Goal: Task Accomplishment & Management: Manage account settings

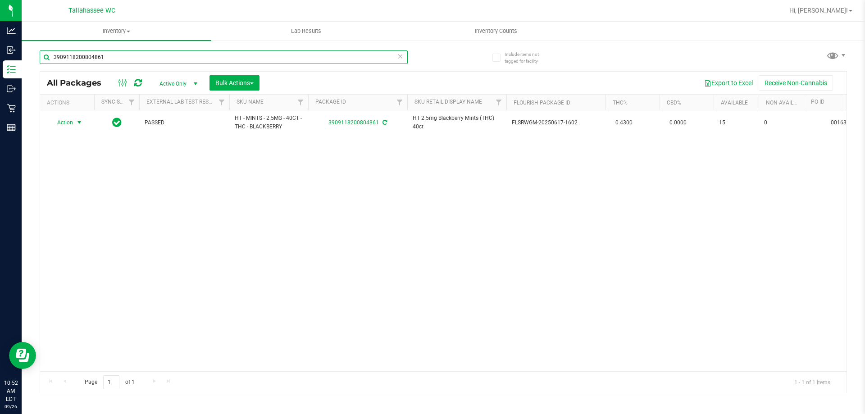
click at [105, 60] on input "3909118200804861" at bounding box center [224, 57] width 368 height 14
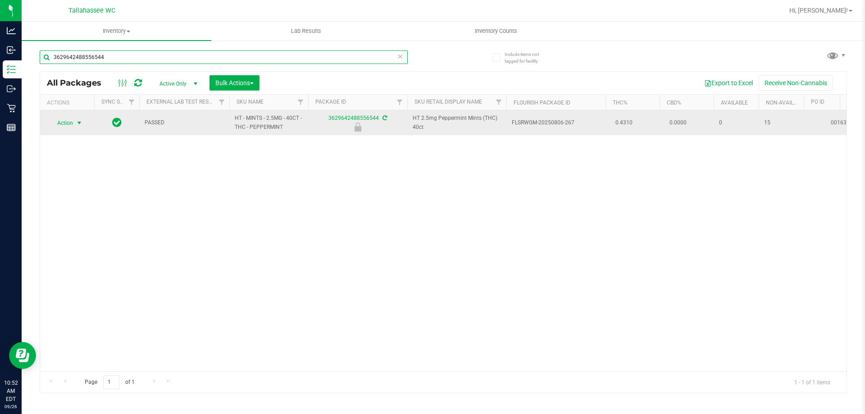
type input "3629642488556544"
click at [73, 118] on span "Action" at bounding box center [61, 123] width 24 height 13
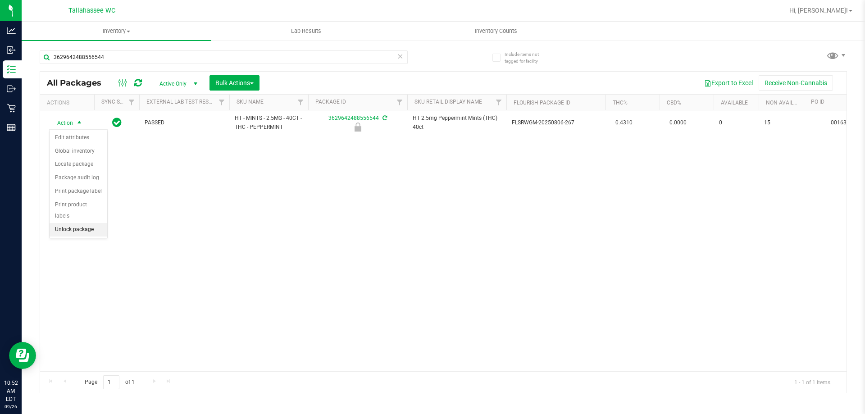
click at [86, 223] on li "Unlock package" at bounding box center [79, 230] width 58 height 14
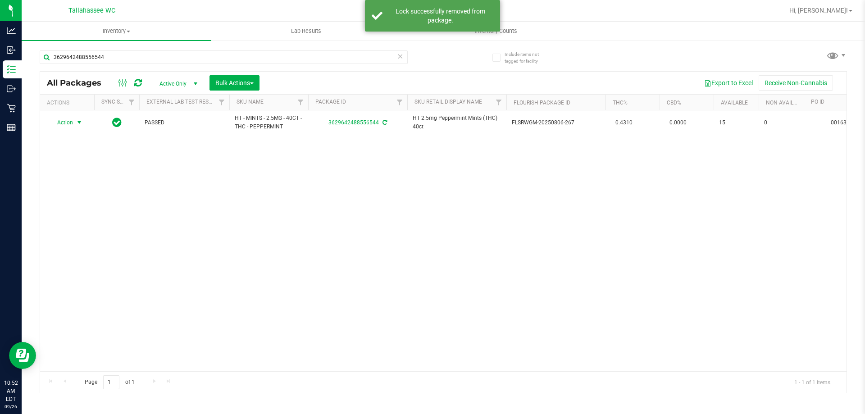
click at [78, 123] on span "select" at bounding box center [79, 122] width 7 height 7
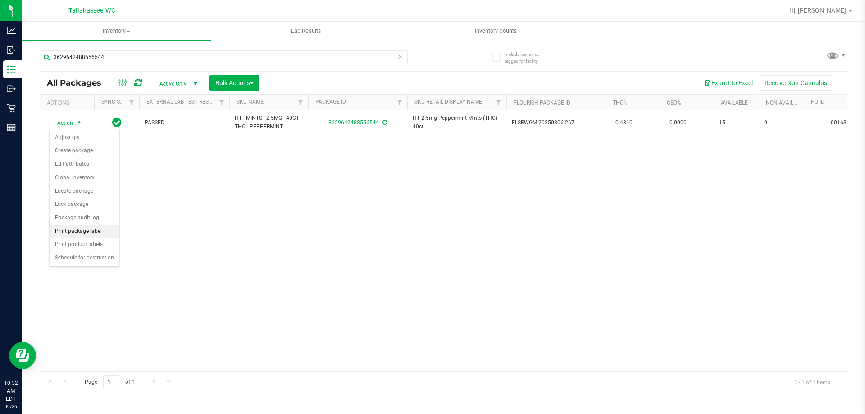
click at [84, 227] on li "Print package label" at bounding box center [85, 232] width 70 height 14
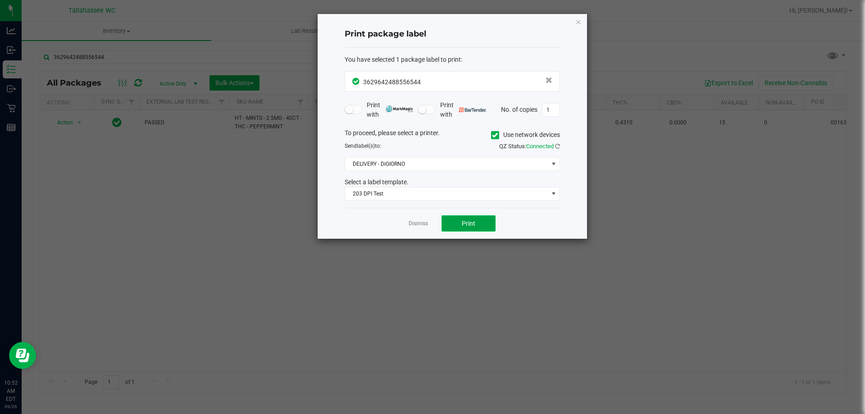
click at [464, 223] on span "Print" at bounding box center [469, 223] width 14 height 7
click at [419, 221] on link "Dismiss" at bounding box center [418, 224] width 19 height 8
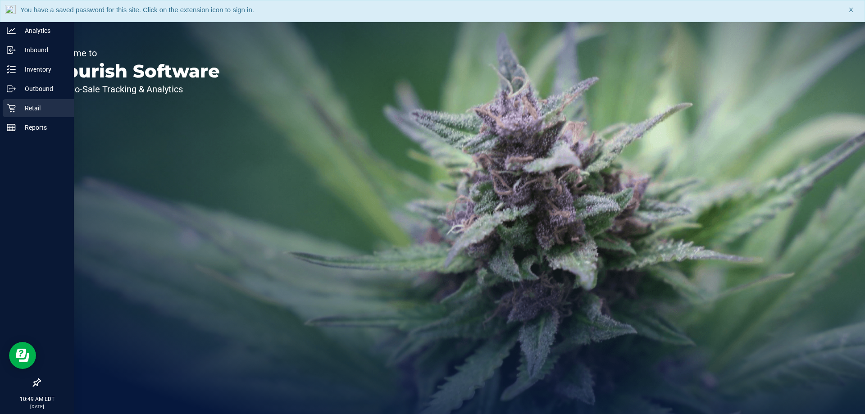
click at [11, 101] on div "Retail" at bounding box center [38, 108] width 71 height 18
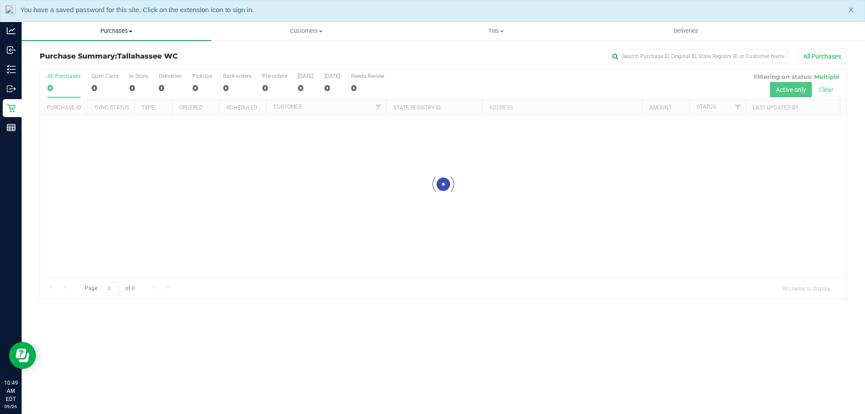
click at [112, 33] on span "Purchases" at bounding box center [117, 31] width 190 height 8
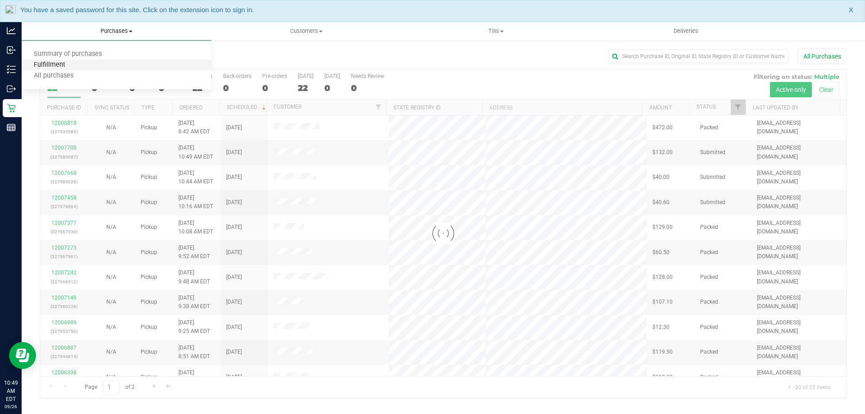
click at [70, 64] on span "Fulfillment" at bounding box center [50, 65] width 56 height 8
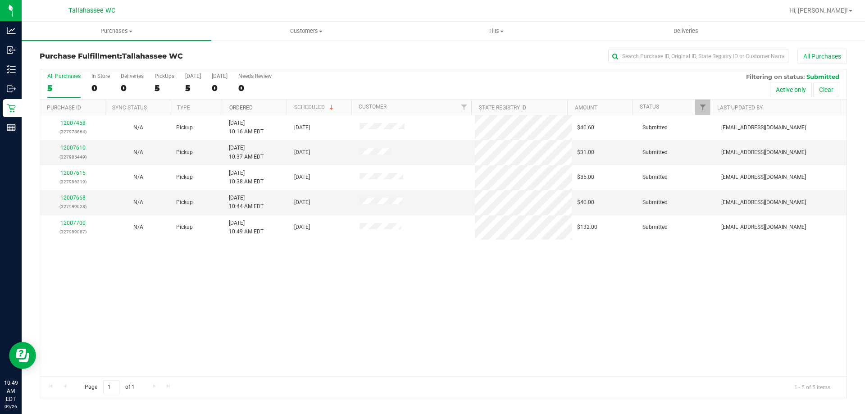
click at [241, 109] on link "Ordered" at bounding box center [240, 108] width 23 height 6
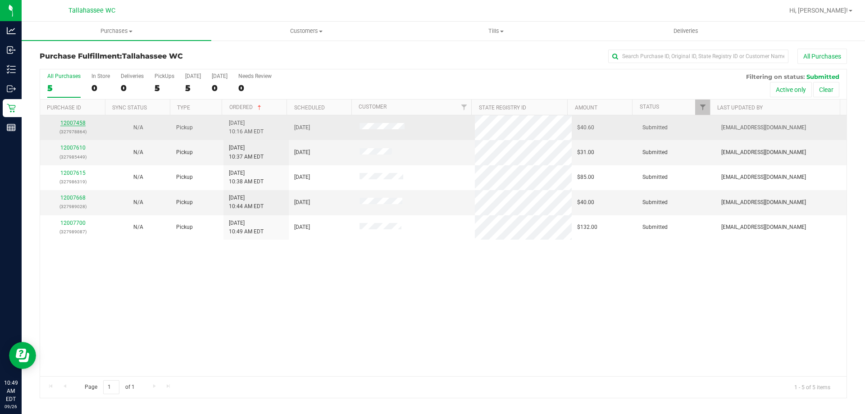
click at [77, 122] on link "12007458" at bounding box center [72, 123] width 25 height 6
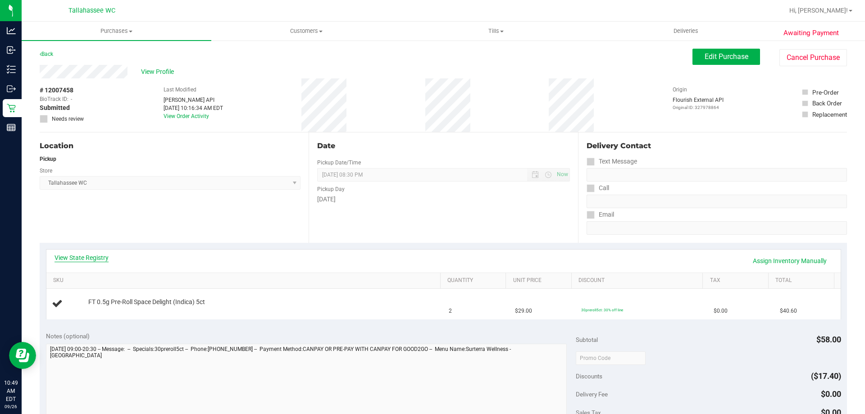
click at [84, 260] on link "View State Registry" at bounding box center [82, 257] width 54 height 9
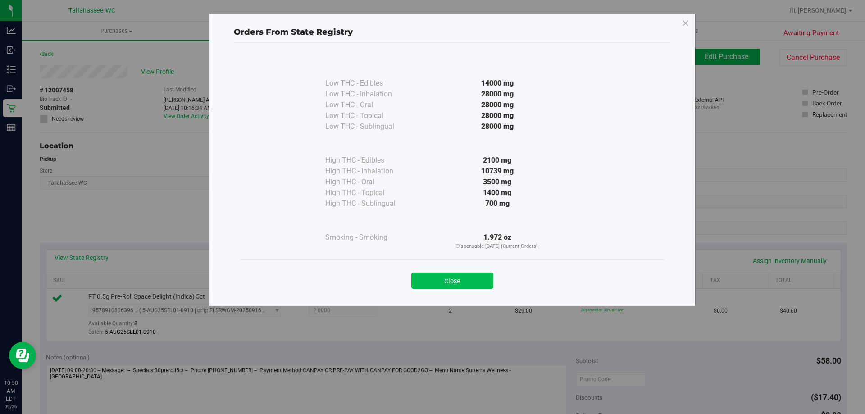
click at [430, 275] on button "Close" at bounding box center [452, 281] width 82 height 16
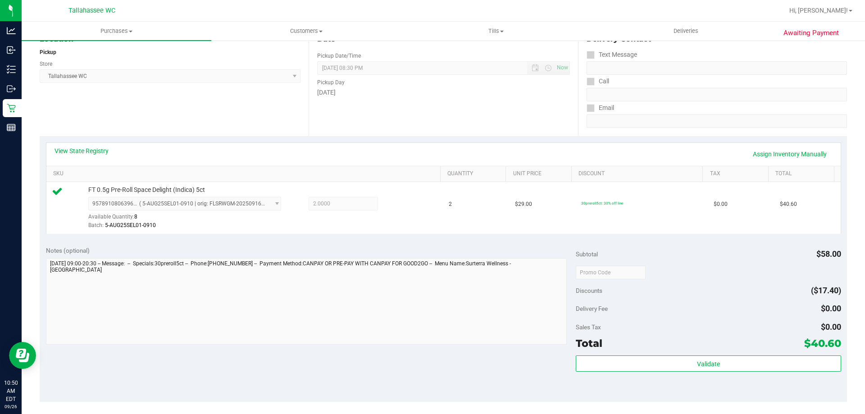
scroll to position [225, 0]
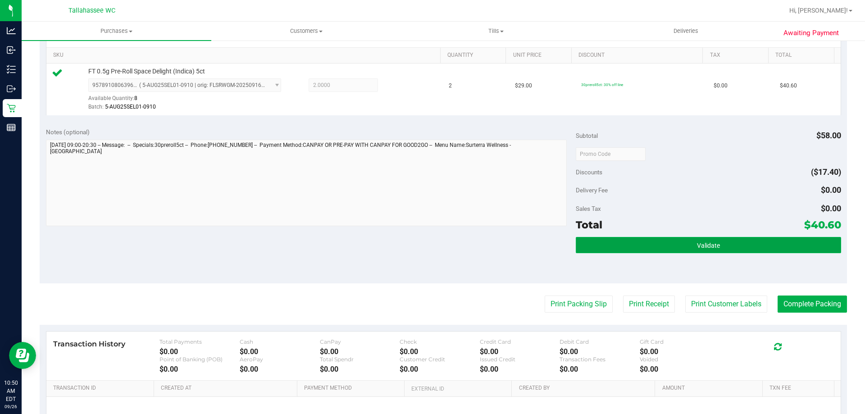
click at [646, 251] on button "Validate" at bounding box center [708, 245] width 265 height 16
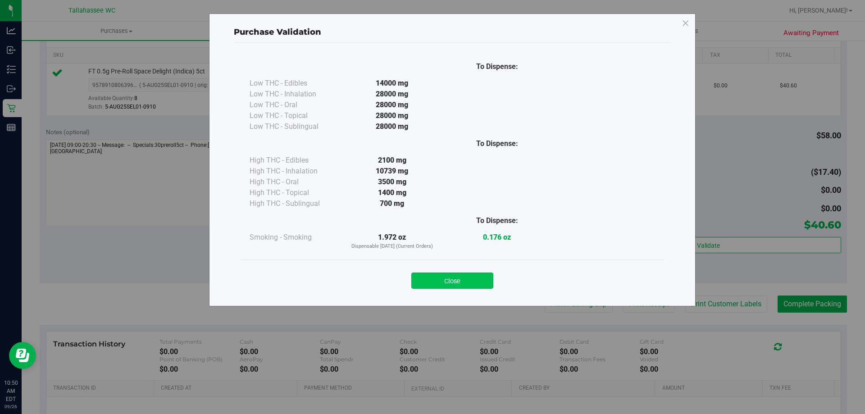
click at [442, 286] on button "Close" at bounding box center [452, 281] width 82 height 16
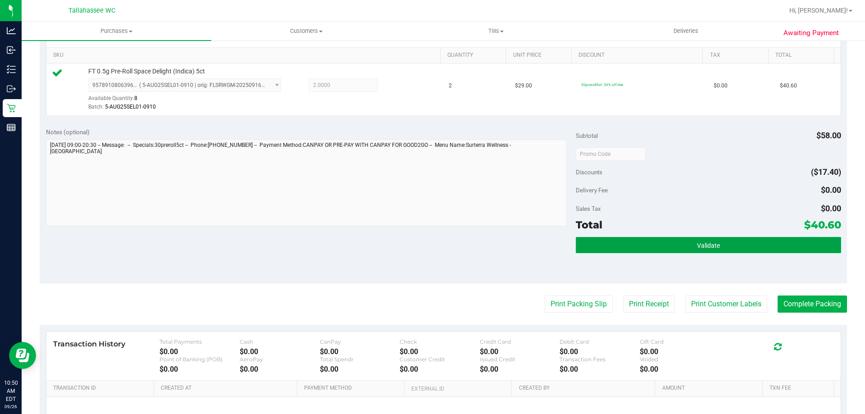
click at [635, 248] on button "Validate" at bounding box center [708, 245] width 265 height 16
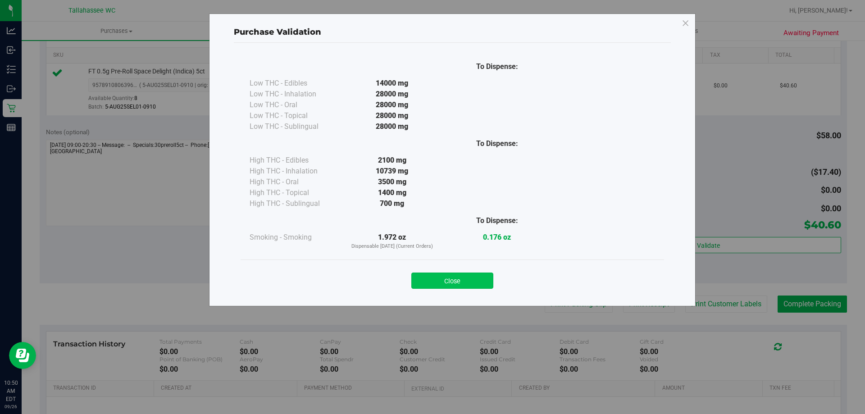
click at [478, 285] on button "Close" at bounding box center [452, 281] width 82 height 16
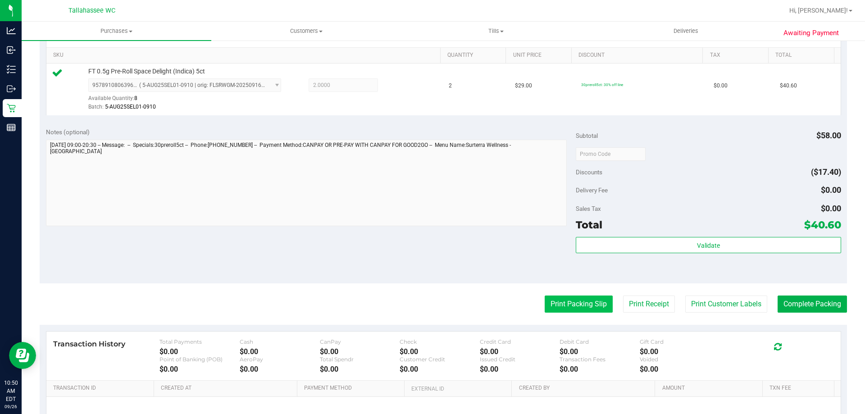
click at [567, 298] on button "Print Packing Slip" at bounding box center [579, 304] width 68 height 17
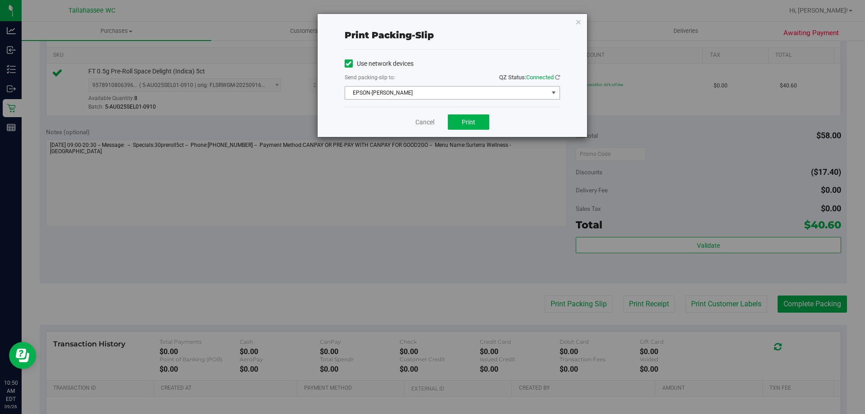
click at [480, 97] on span "EPSON-AKON" at bounding box center [446, 92] width 203 height 13
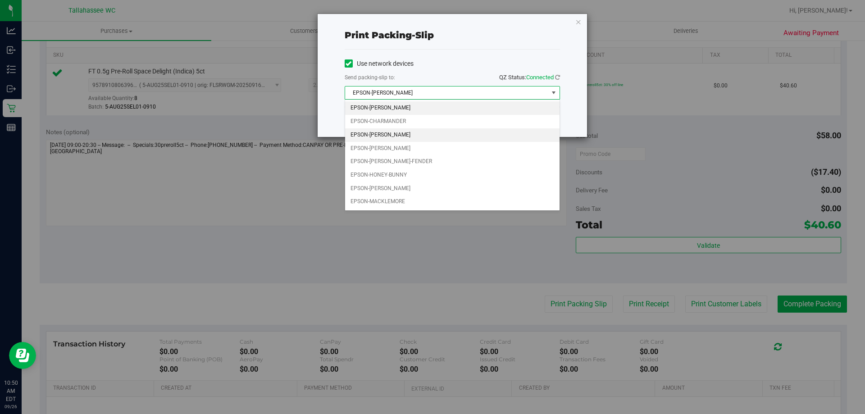
click at [414, 131] on li "EPSON-CHER" at bounding box center [452, 135] width 214 height 14
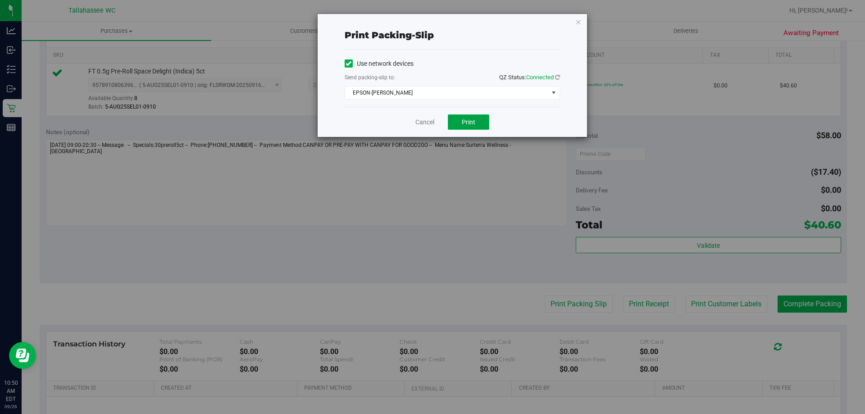
click at [479, 124] on button "Print" at bounding box center [468, 121] width 41 height 15
click at [431, 121] on link "Cancel" at bounding box center [424, 122] width 19 height 9
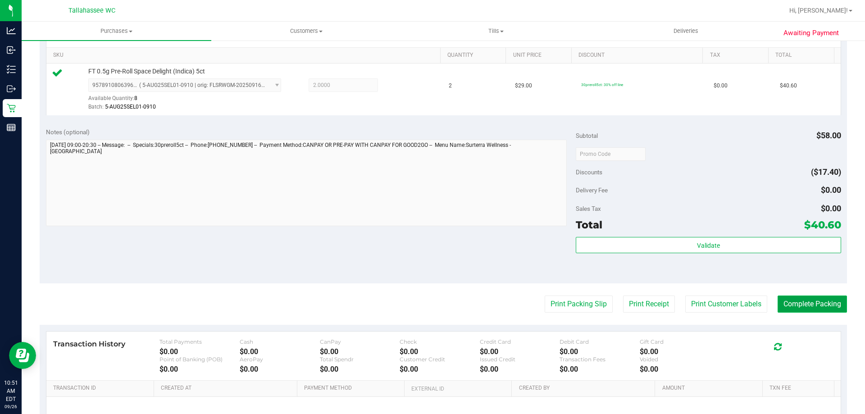
click at [812, 305] on button "Complete Packing" at bounding box center [812, 304] width 69 height 17
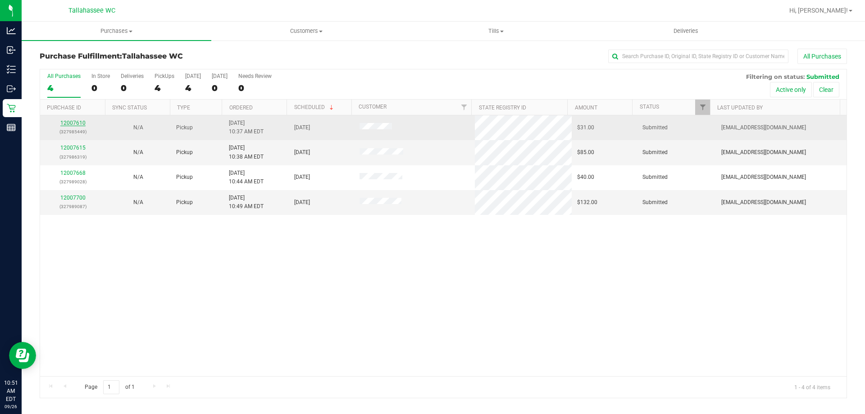
click at [68, 123] on link "12007610" at bounding box center [72, 123] width 25 height 6
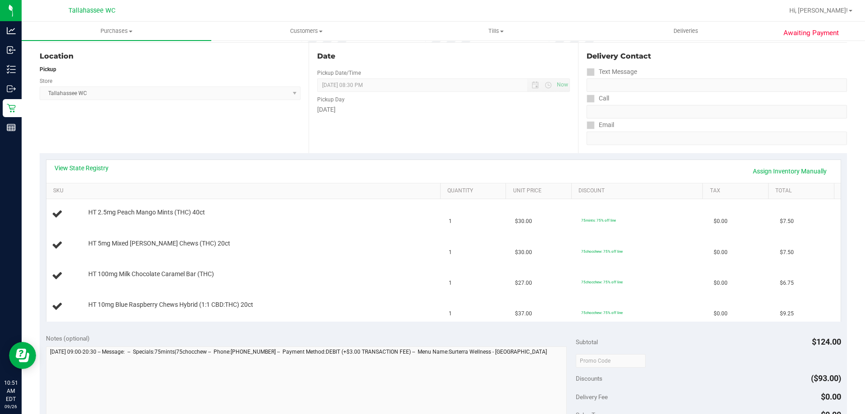
scroll to position [90, 0]
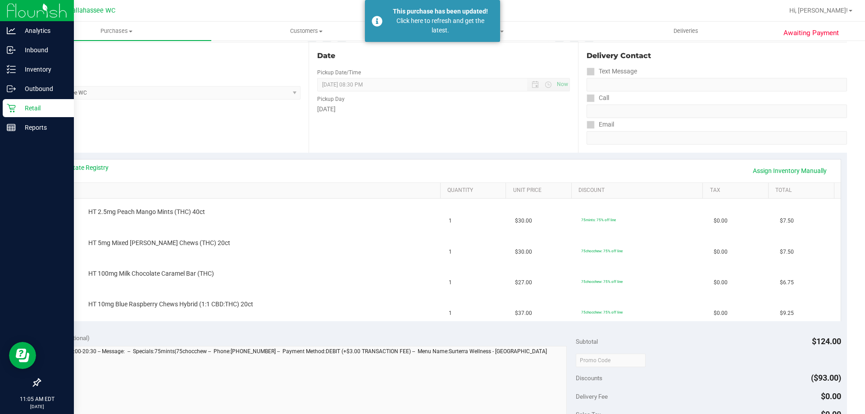
click at [5, 105] on div "Retail" at bounding box center [38, 108] width 71 height 18
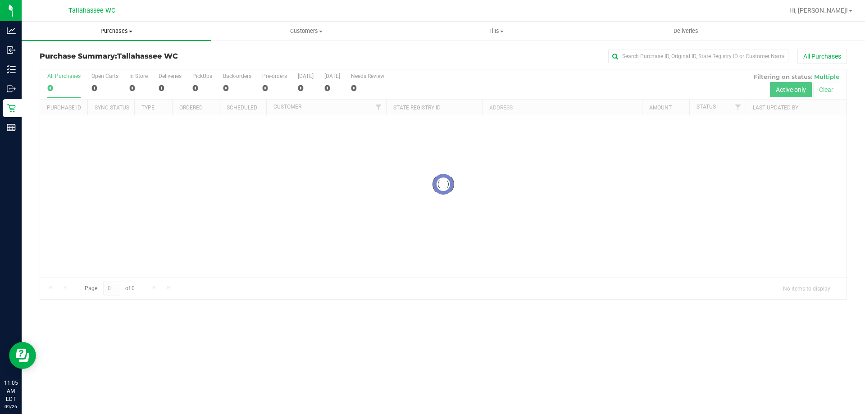
click at [115, 34] on span "Purchases" at bounding box center [117, 31] width 190 height 8
click at [58, 66] on span "Fulfillment" at bounding box center [50, 65] width 56 height 8
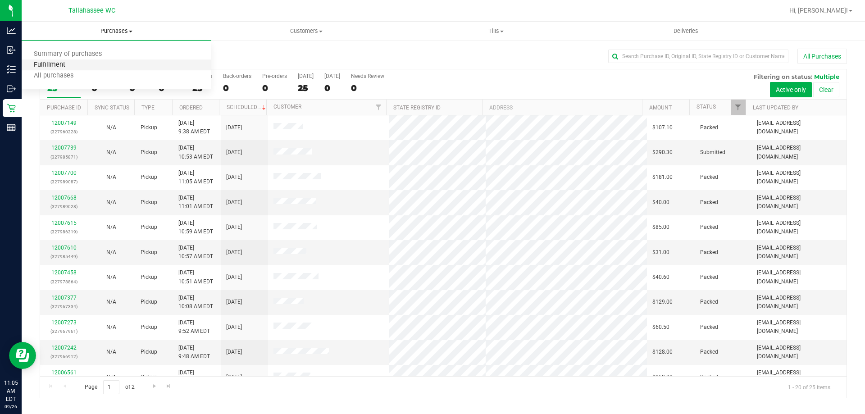
click at [58, 66] on span "Fulfillment" at bounding box center [50, 65] width 56 height 8
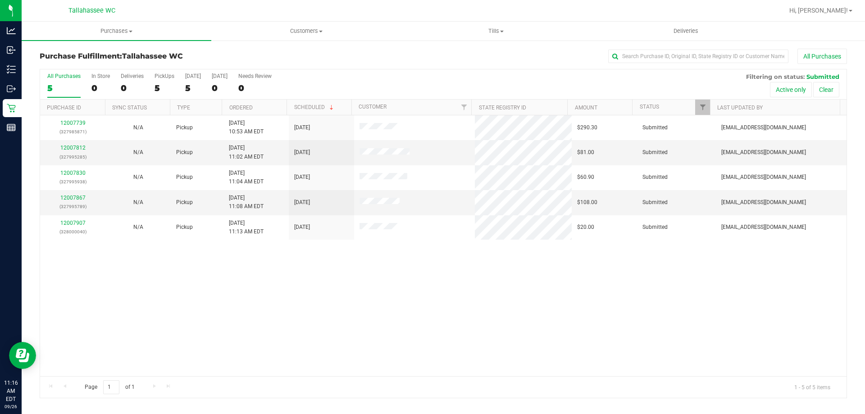
click at [249, 111] on th "Ordered" at bounding box center [254, 108] width 65 height 16
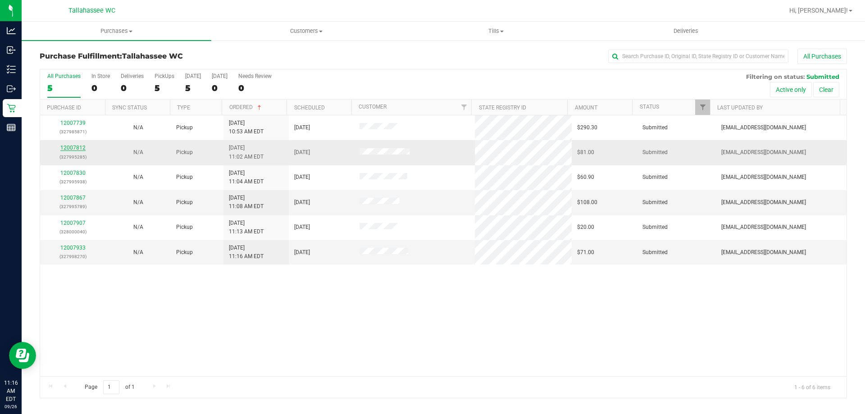
click at [76, 150] on link "12007812" at bounding box center [72, 148] width 25 height 6
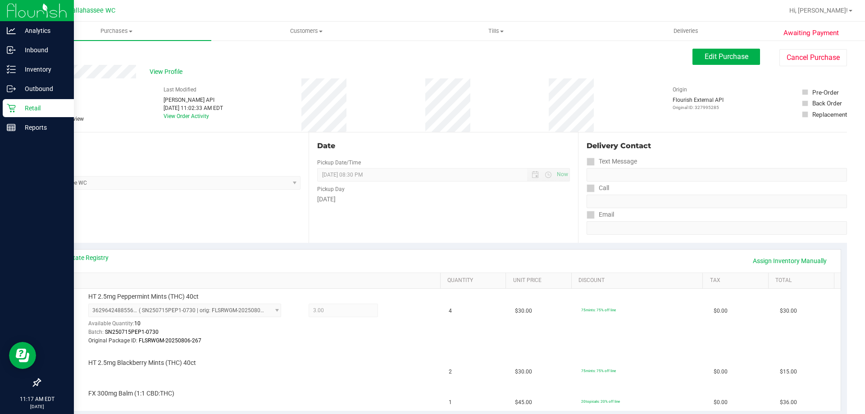
click at [10, 105] on icon at bounding box center [11, 108] width 9 height 9
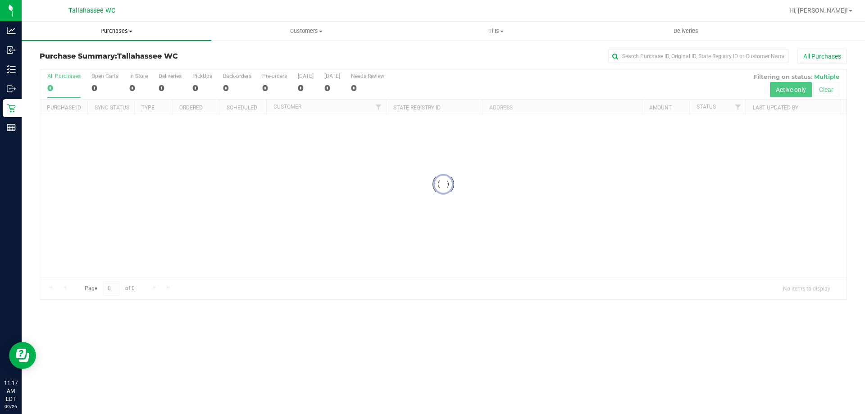
click at [113, 29] on span "Purchases" at bounding box center [117, 31] width 190 height 8
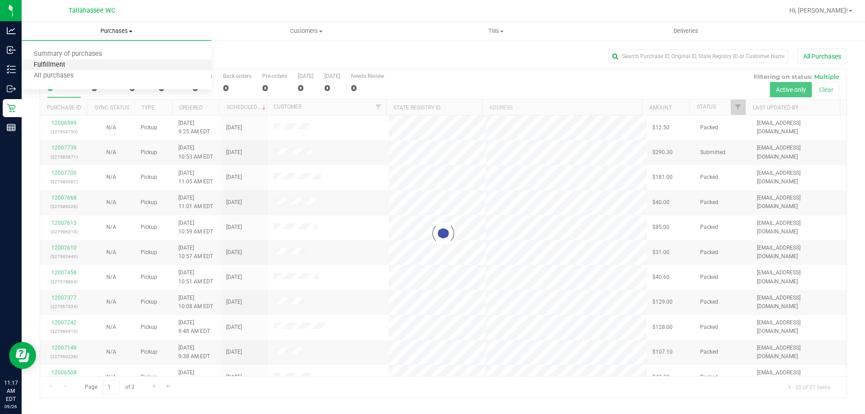
click at [65, 68] on span "Fulfillment" at bounding box center [50, 65] width 56 height 8
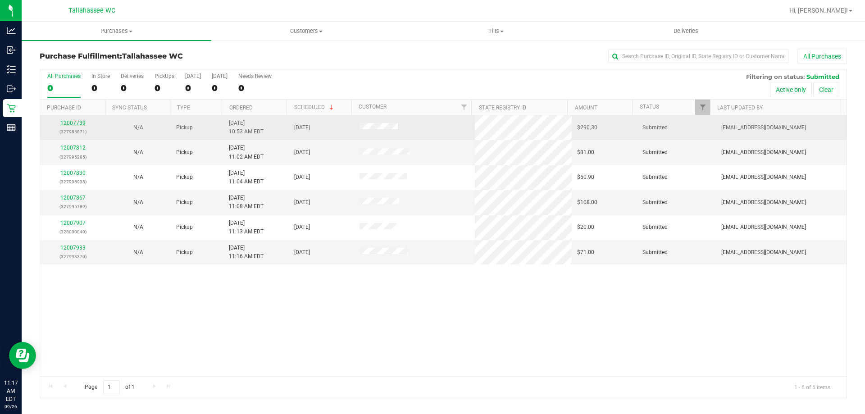
click at [81, 123] on link "12007739" at bounding box center [72, 123] width 25 height 6
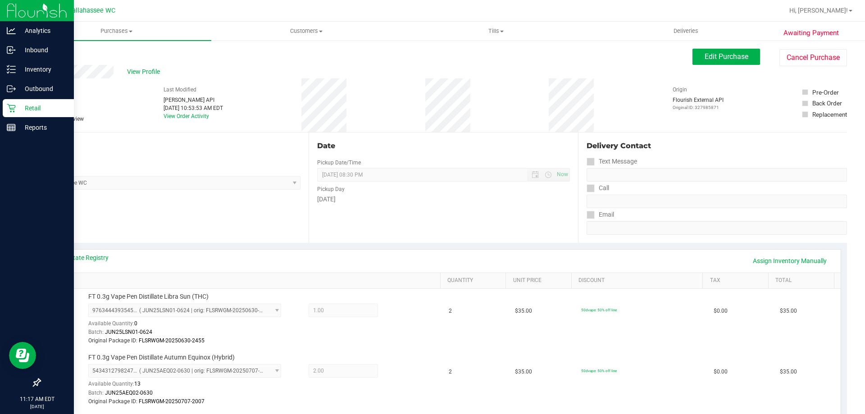
click at [14, 109] on icon at bounding box center [11, 108] width 9 height 9
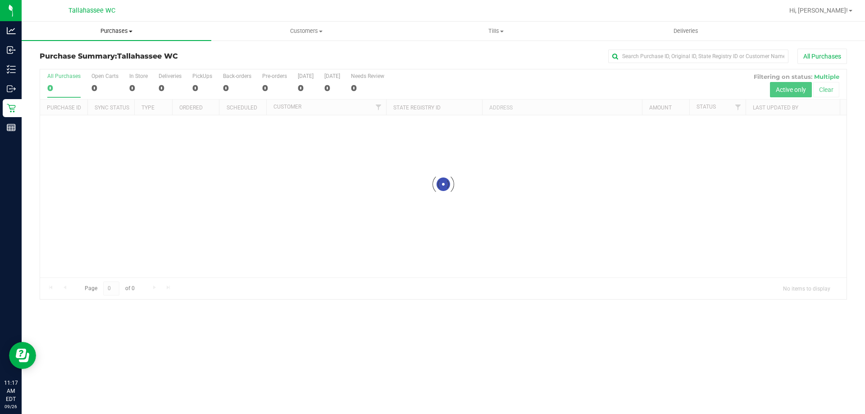
click at [111, 35] on uib-tab-heading "Purchases Summary of purchases Fulfillment All purchases" at bounding box center [117, 31] width 190 height 19
click at [79, 64] on li "Fulfillment" at bounding box center [117, 65] width 190 height 11
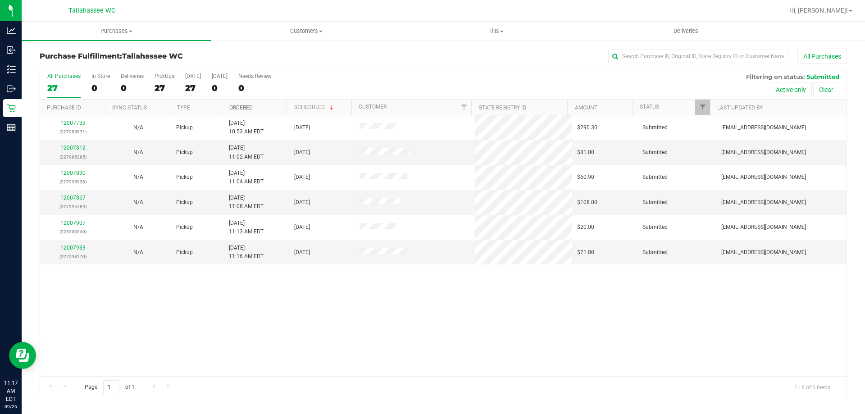
click at [238, 107] on link "Ordered" at bounding box center [240, 108] width 23 height 6
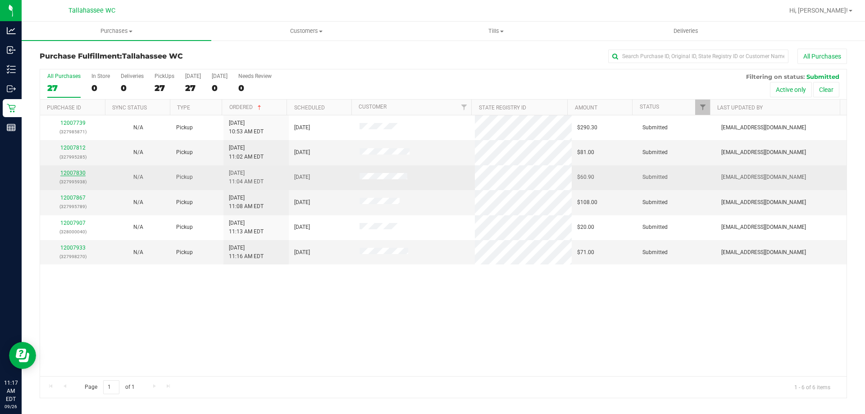
click at [69, 174] on link "12007830" at bounding box center [72, 173] width 25 height 6
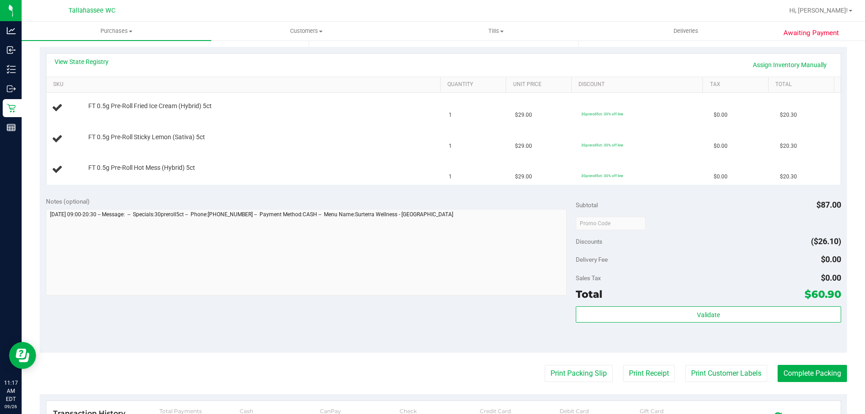
scroll to position [180, 0]
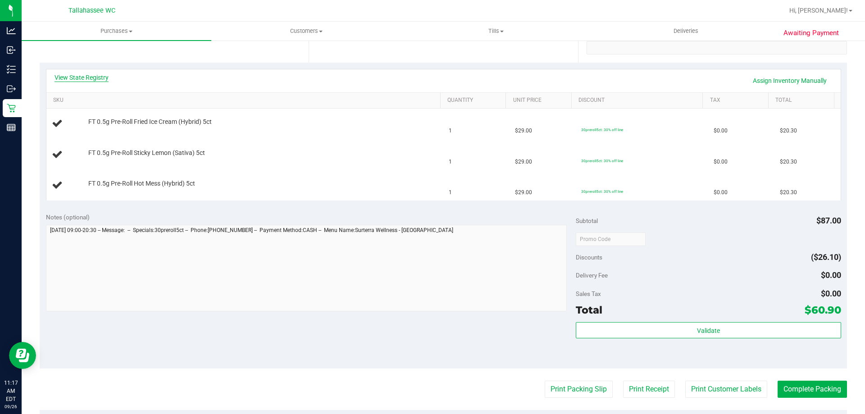
click at [79, 79] on link "View State Registry" at bounding box center [82, 77] width 54 height 9
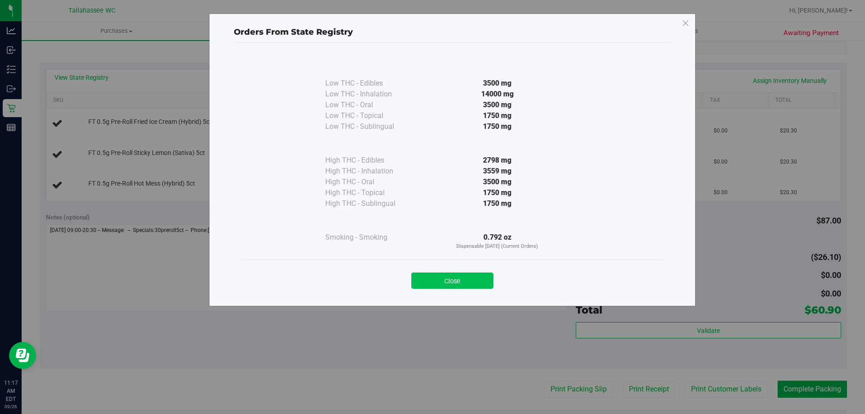
click at [475, 275] on button "Close" at bounding box center [452, 281] width 82 height 16
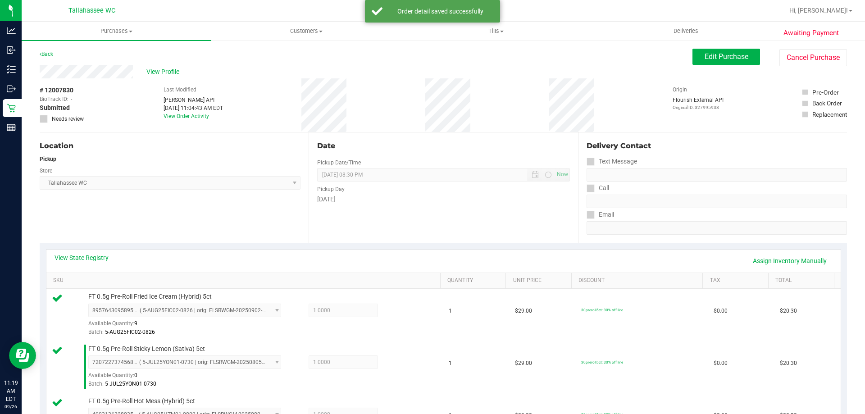
scroll to position [315, 0]
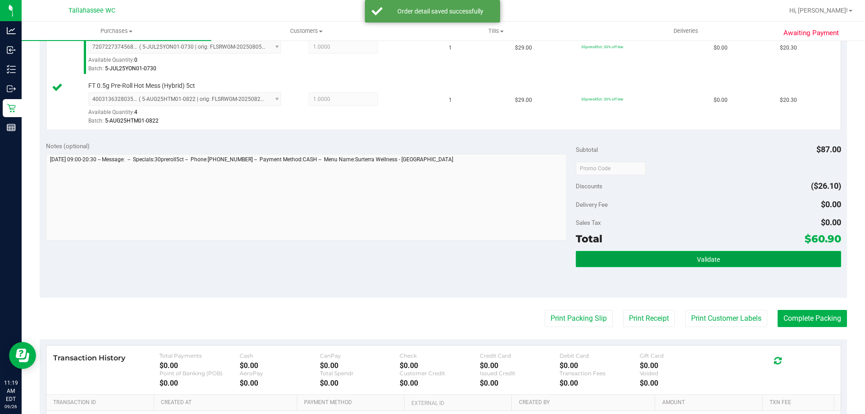
click at [678, 263] on button "Validate" at bounding box center [708, 259] width 265 height 16
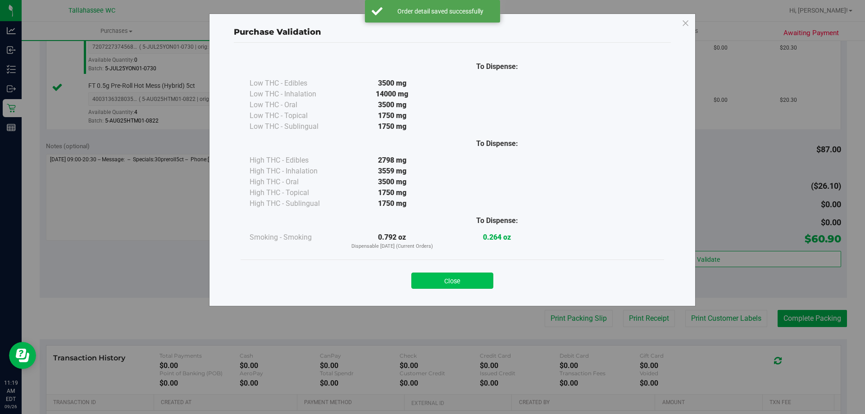
click at [474, 279] on button "Close" at bounding box center [452, 281] width 82 height 16
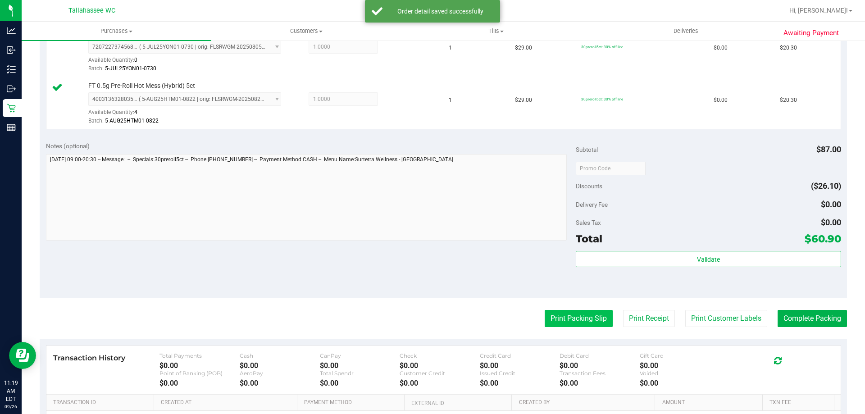
click at [577, 313] on button "Print Packing Slip" at bounding box center [579, 318] width 68 height 17
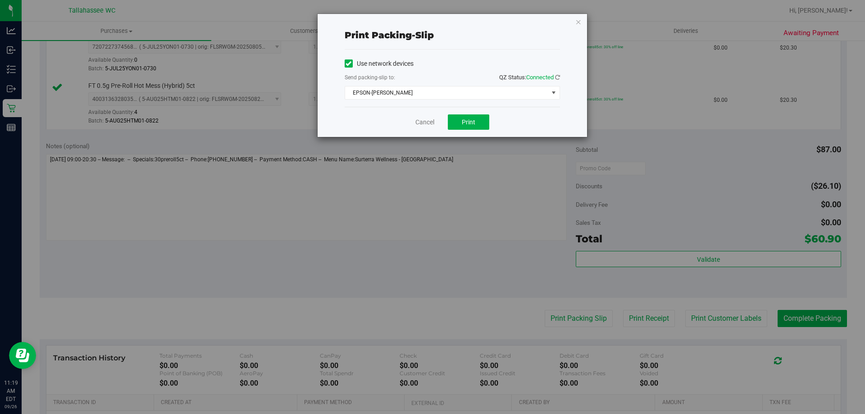
click at [468, 110] on div "Cancel Print" at bounding box center [452, 122] width 215 height 30
click at [467, 123] on span "Print" at bounding box center [469, 121] width 14 height 7
click at [431, 121] on link "Cancel" at bounding box center [424, 122] width 19 height 9
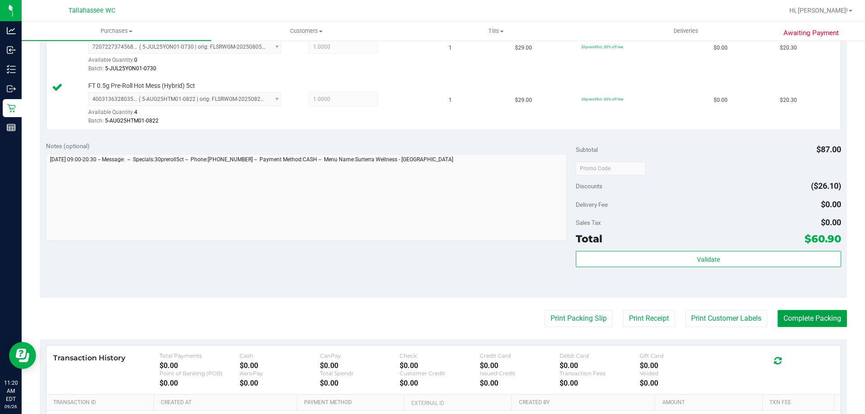
click at [794, 311] on button "Complete Packing" at bounding box center [812, 318] width 69 height 17
